Goal: Task Accomplishment & Management: Use online tool/utility

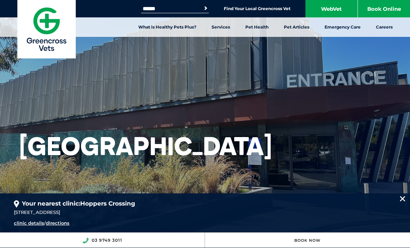
click at [344, 31] on link "Emergency Care" at bounding box center [342, 26] width 51 height 19
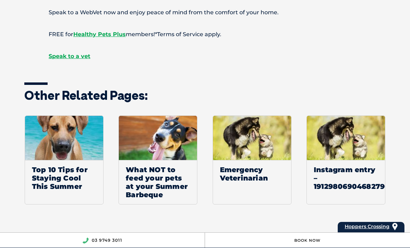
scroll to position [922, 0]
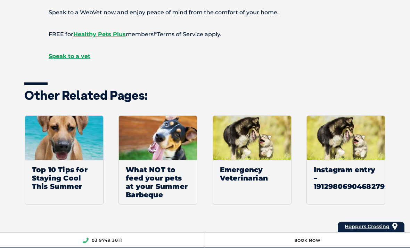
click at [68, 60] on span "Speak to a vet" at bounding box center [70, 56] width 42 height 7
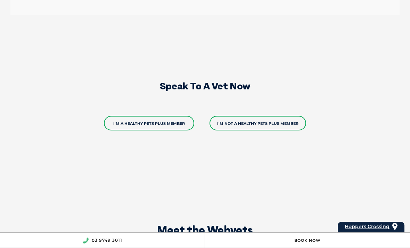
scroll to position [1197, 0]
click at [274, 116] on link "I'm not a Healthy Pets Plus member" at bounding box center [258, 123] width 97 height 15
